Goal: Information Seeking & Learning: Learn about a topic

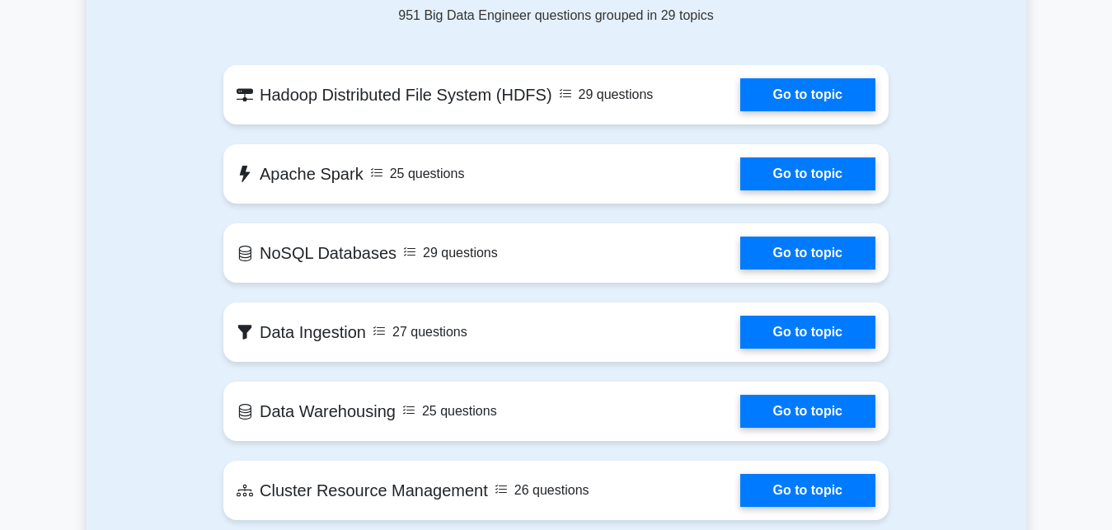
scroll to position [878, 0]
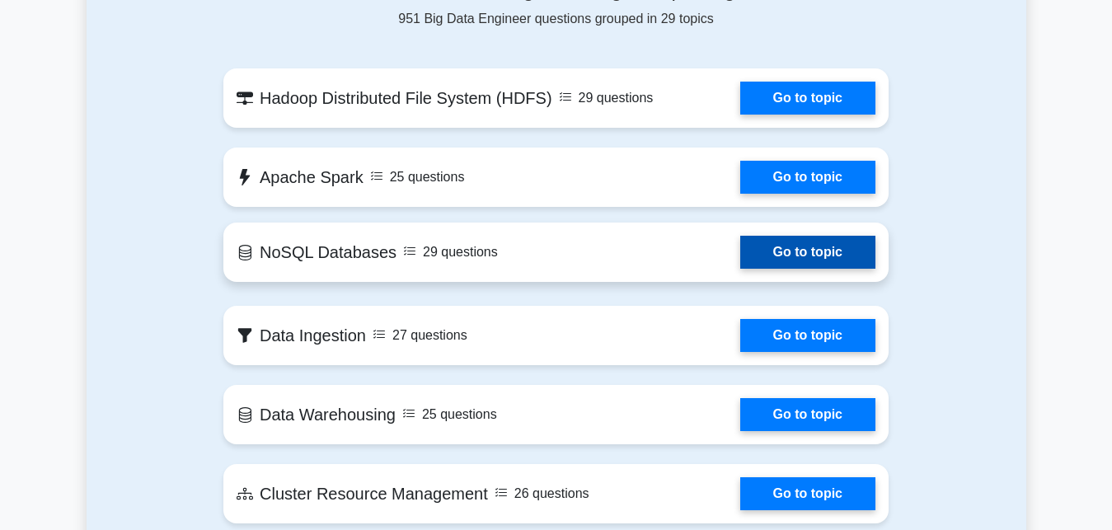
click at [740, 240] on link "Go to topic" at bounding box center [807, 252] width 135 height 33
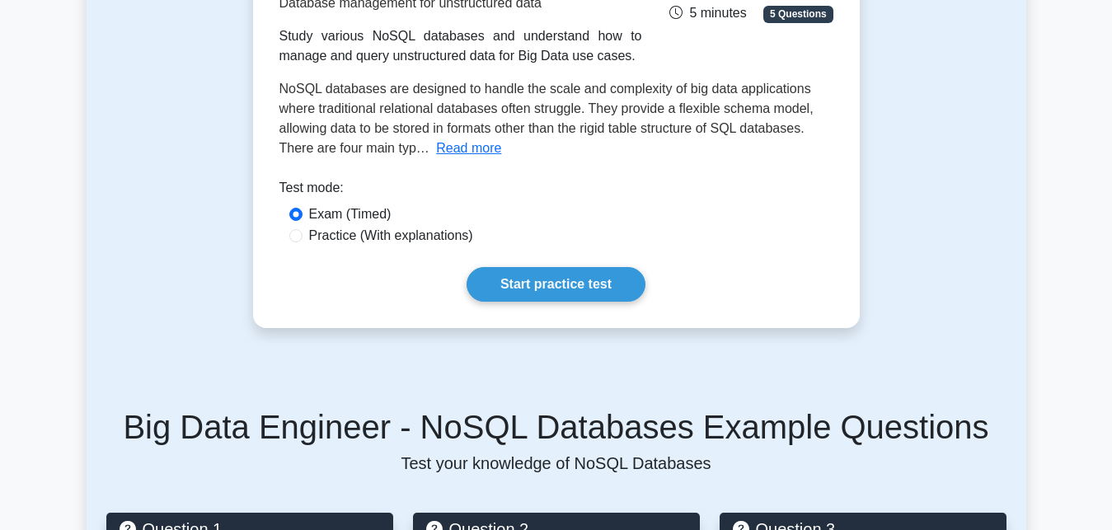
scroll to position [293, 0]
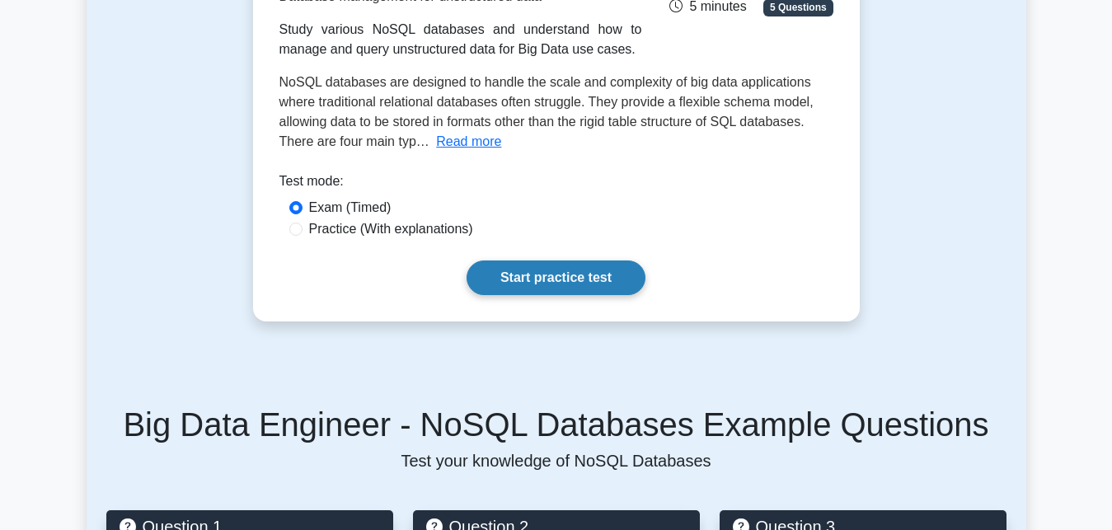
click at [546, 288] on link "Start practice test" at bounding box center [556, 278] width 179 height 35
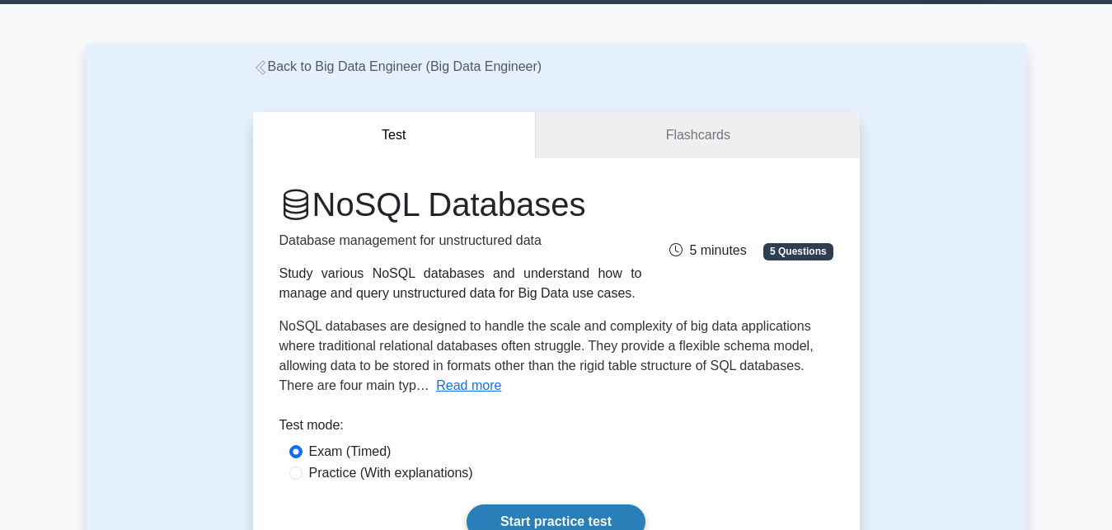
scroll to position [33, 0]
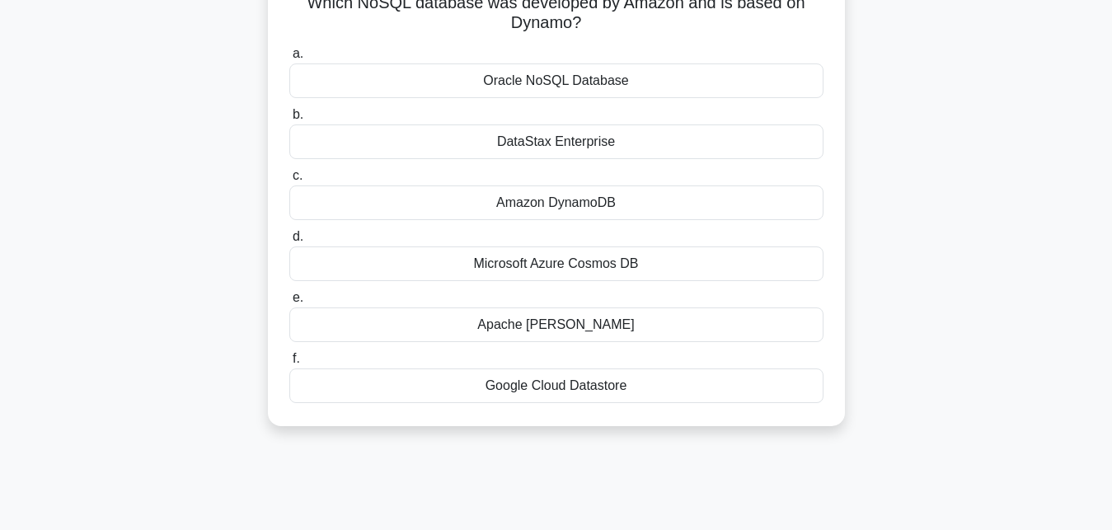
scroll to position [132, 0]
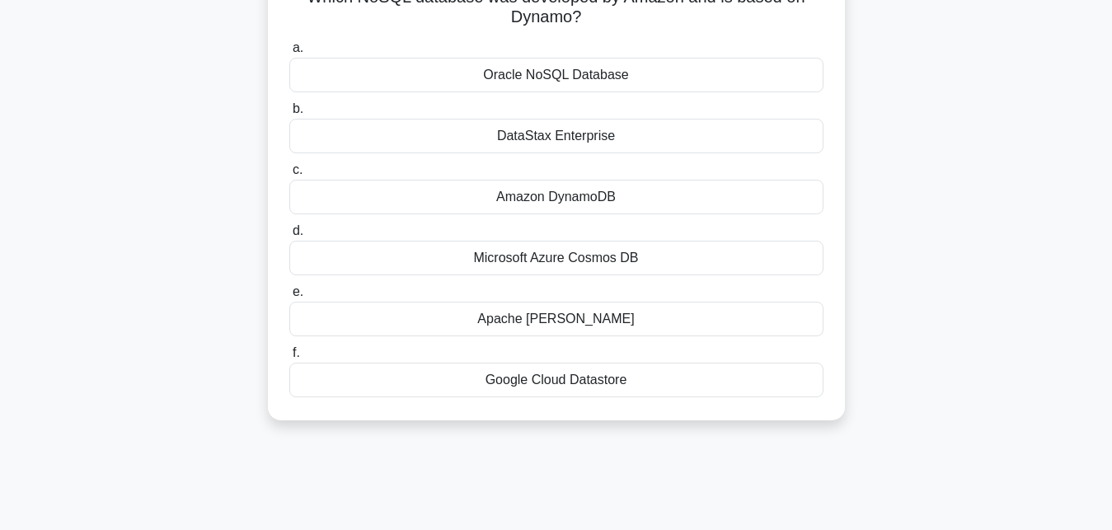
click at [310, 332] on div "Apache [PERSON_NAME]" at bounding box center [556, 319] width 534 height 35
click at [289, 298] on input "e. Apache [PERSON_NAME]" at bounding box center [289, 292] width 0 height 11
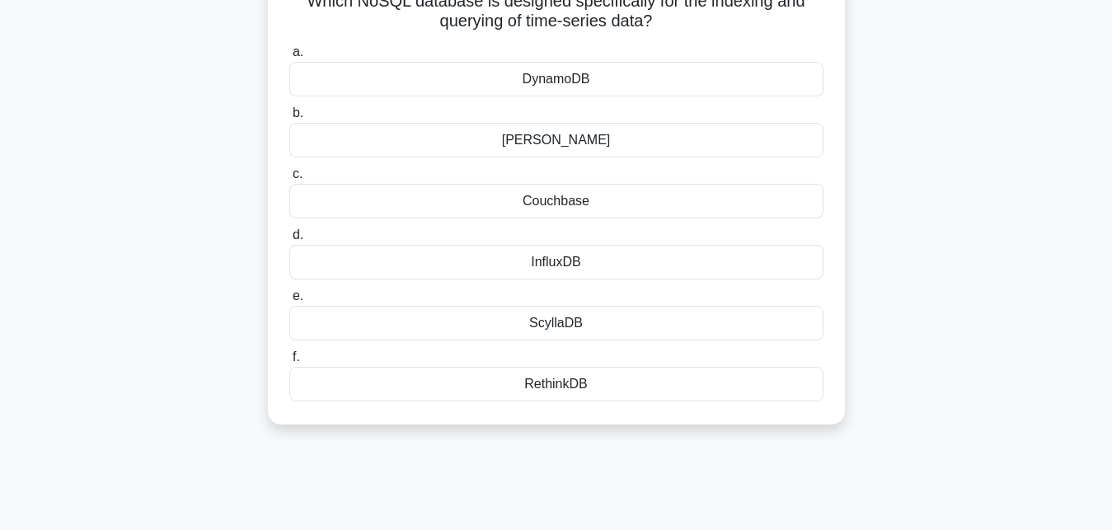
scroll to position [0, 0]
